Goal: Navigation & Orientation: Go to known website

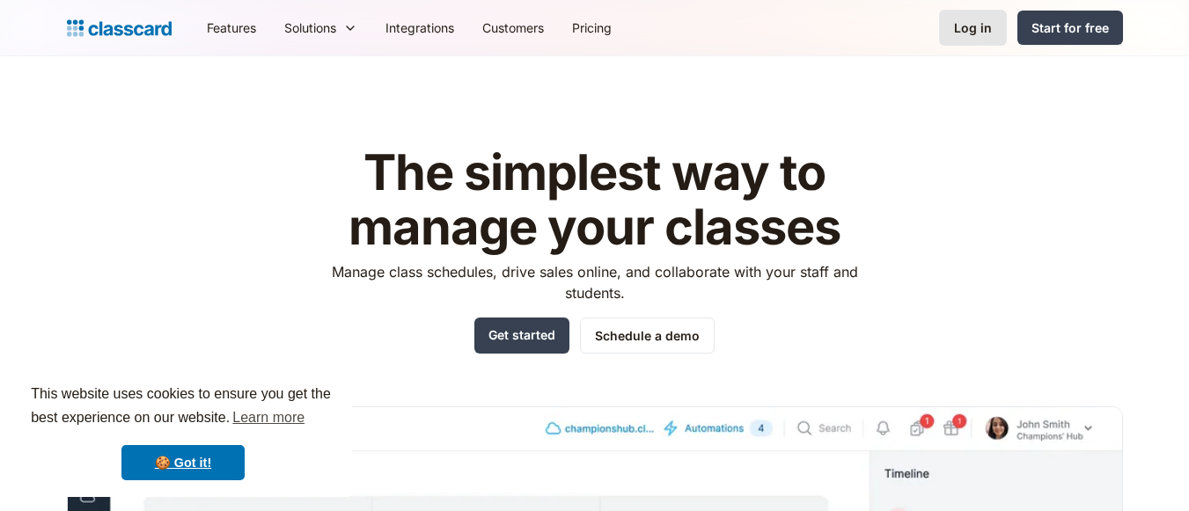
click at [989, 23] on div "Log in" at bounding box center [973, 27] width 38 height 18
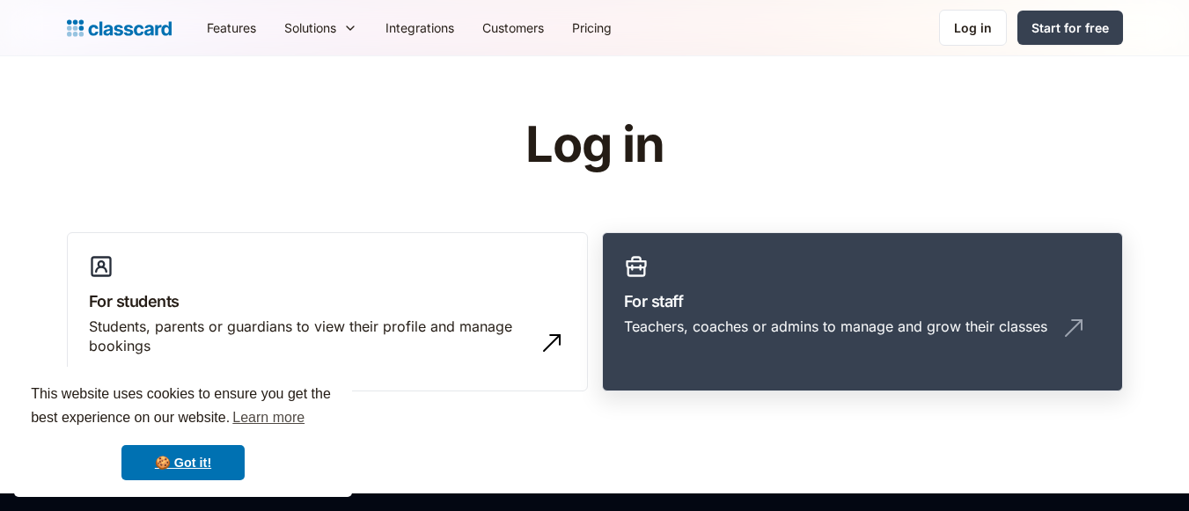
click at [684, 274] on link "For staff Teachers, coaches or admins to manage and grow their classes" at bounding box center [862, 312] width 521 height 160
